Goal: Information Seeking & Learning: Learn about a topic

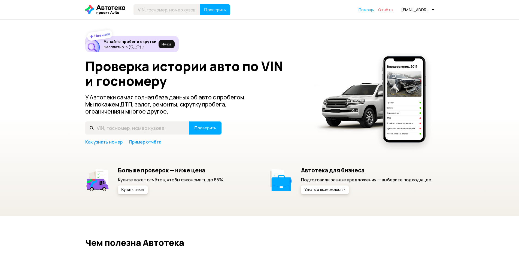
click at [386, 8] on span "Отчёты" at bounding box center [385, 9] width 15 height 5
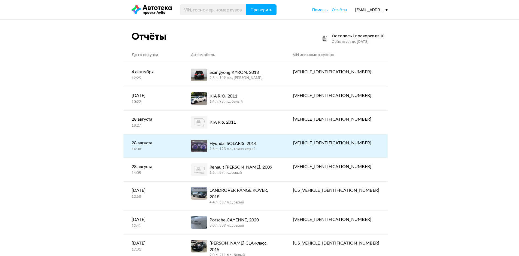
click at [277, 142] on div "Hyundai SOLARIS, 2014 1.6 л, 123 л.c., темно-серый" at bounding box center [234, 146] width 86 height 13
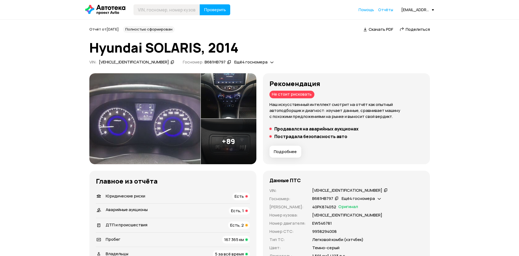
scroll to position [54, 0]
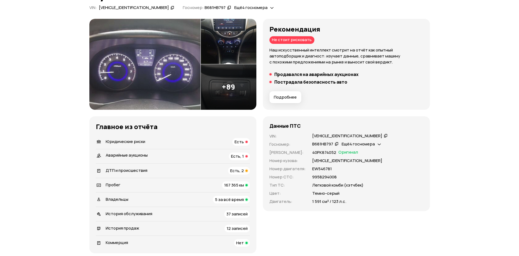
click at [237, 141] on span "Есть" at bounding box center [239, 142] width 9 height 6
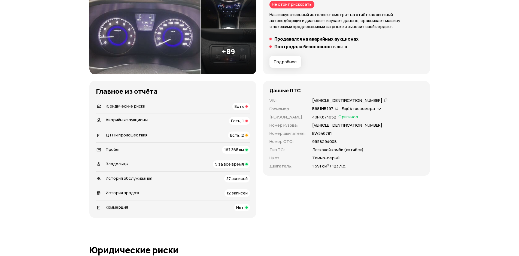
scroll to position [0, 0]
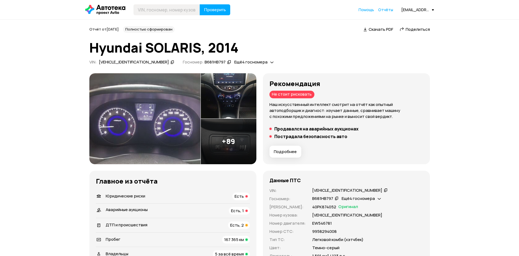
click at [384, 191] on icon at bounding box center [386, 189] width 4 height 5
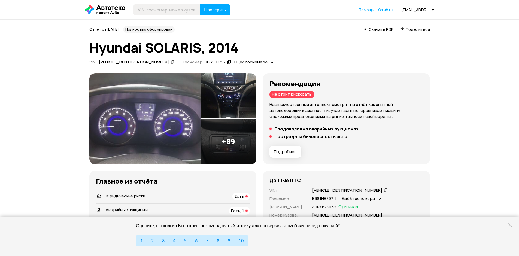
scroll to position [54, 0]
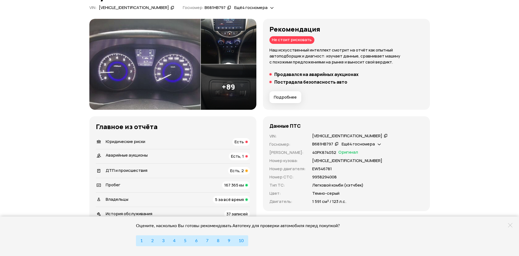
click at [378, 146] on icon at bounding box center [379, 143] width 3 height 5
click at [393, 132] on div "Данные ПТС VIN : [VEHICLE_IDENTIFICATION_NUMBER]   Госномер : В681НВ797   Ещё 4…" at bounding box center [346, 163] width 167 height 95
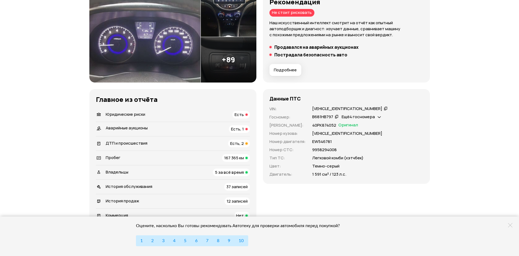
click at [196, 184] on div "История обслуживания 37 записей" at bounding box center [173, 187] width 154 height 8
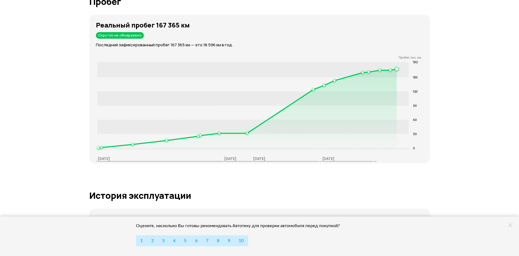
scroll to position [0, 0]
